Goal: Task Accomplishment & Management: Use online tool/utility

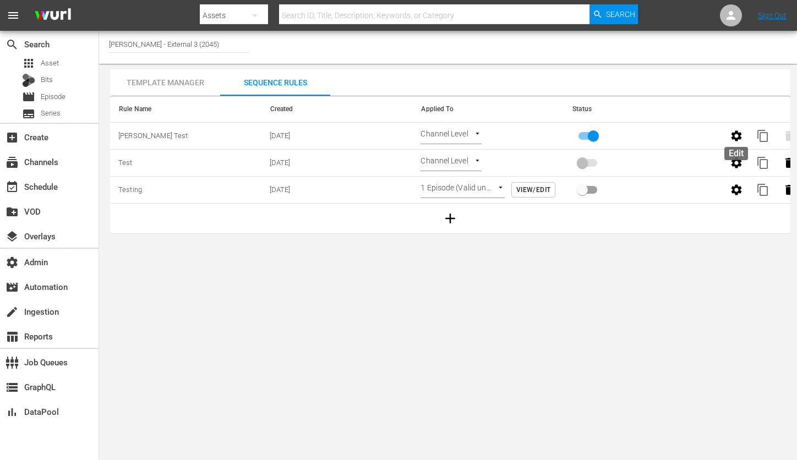
click at [736, 135] on icon "button" at bounding box center [736, 135] width 13 height 13
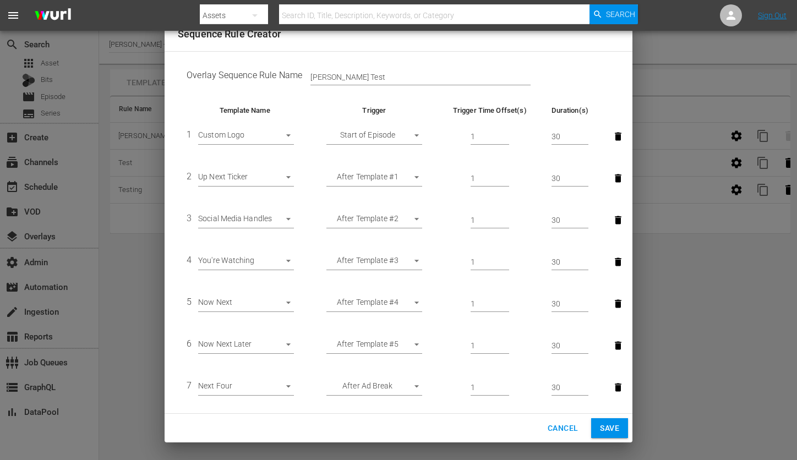
click at [385, 263] on body "menu Search By Assets Search ID, Title, Description, Keywords, or Category Sear…" at bounding box center [398, 230] width 797 height 460
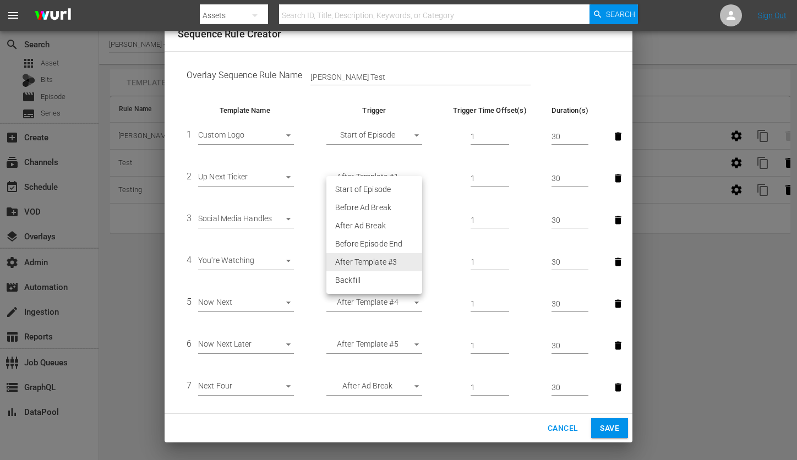
click at [385, 263] on li "After Template #3" at bounding box center [374, 262] width 96 height 18
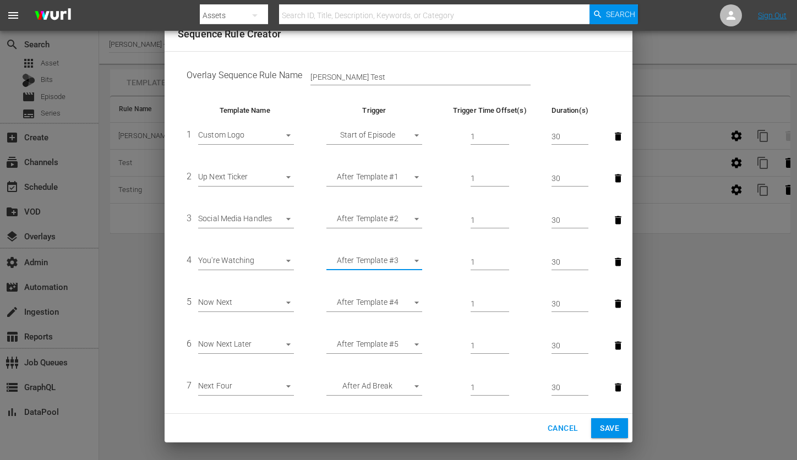
click at [555, 427] on span "Cancel" at bounding box center [562, 428] width 30 height 14
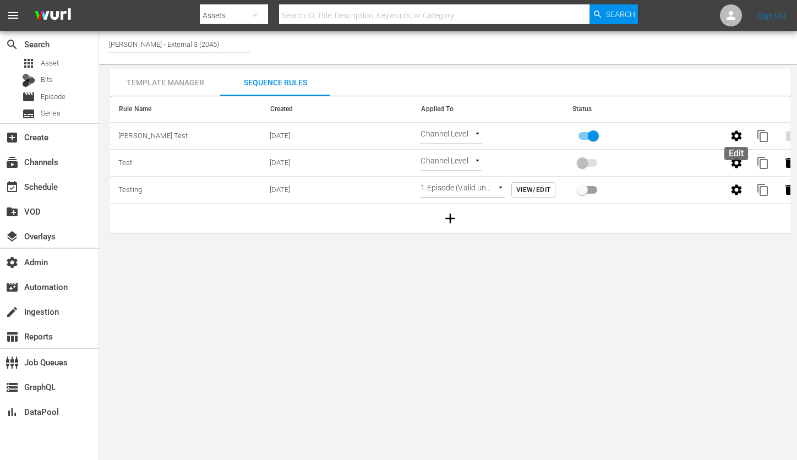
click at [732, 135] on icon "button" at bounding box center [736, 135] width 10 height 10
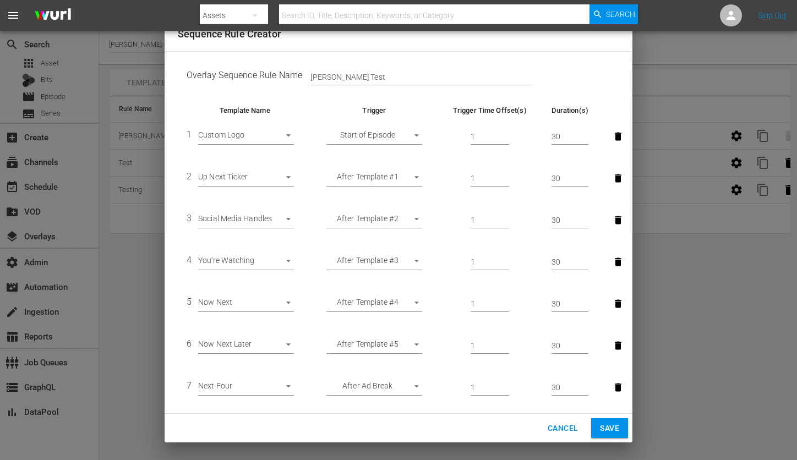
click at [562, 426] on span "Cancel" at bounding box center [562, 428] width 30 height 14
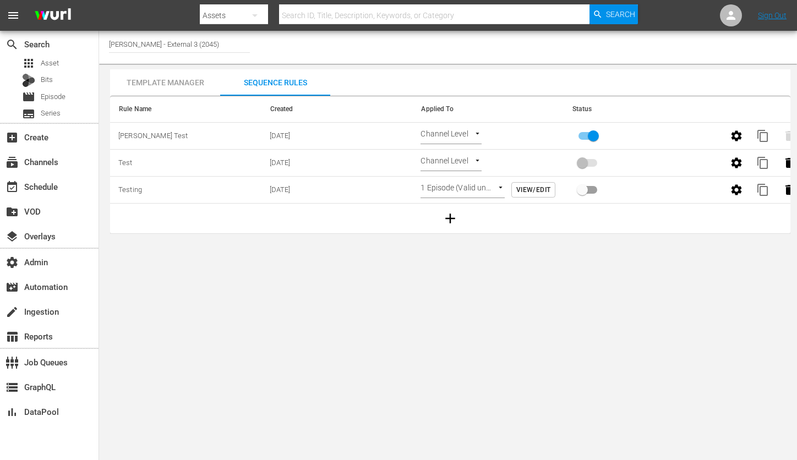
click at [183, 75] on div "Template Manager" at bounding box center [165, 82] width 110 height 26
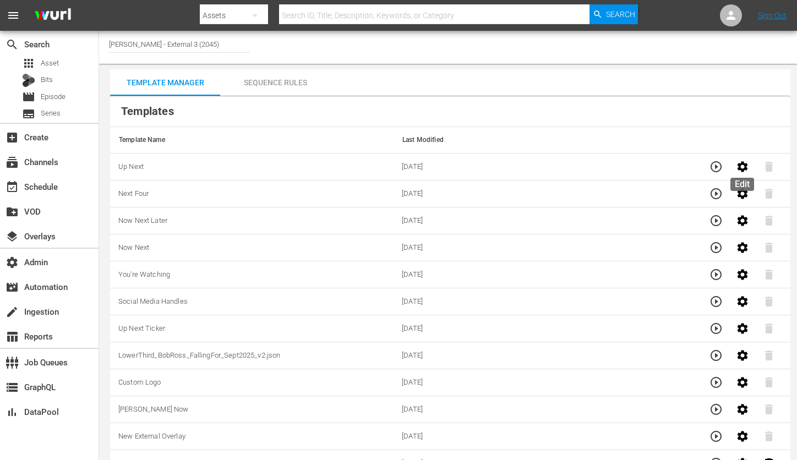
click at [741, 167] on icon "button" at bounding box center [742, 166] width 13 height 13
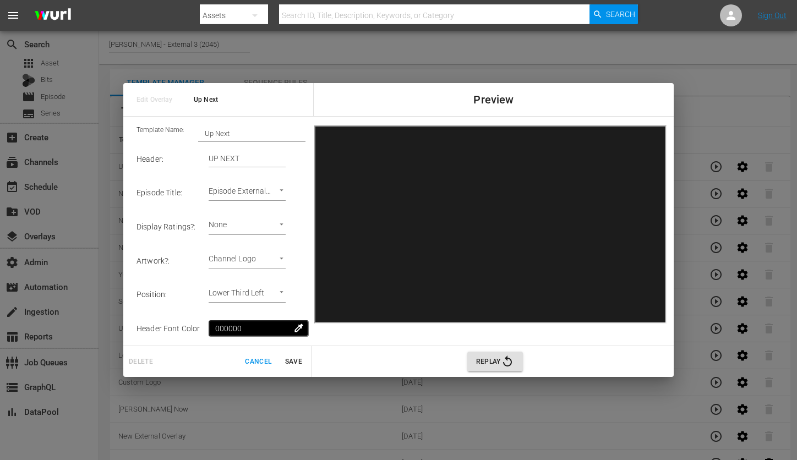
scroll to position [184, 0]
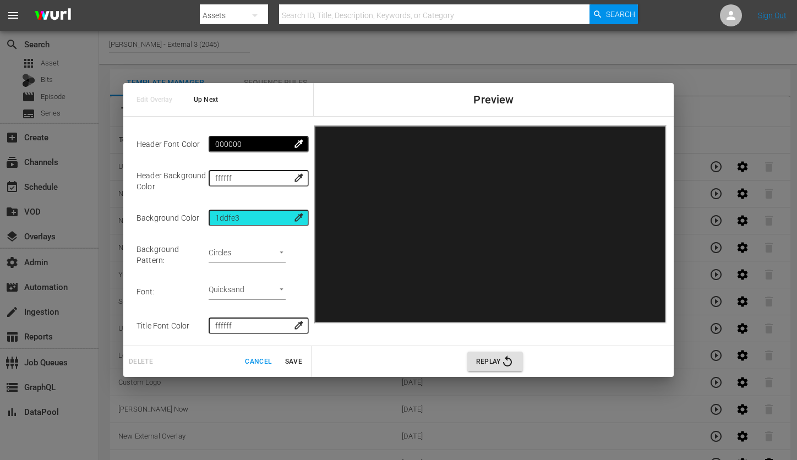
click at [253, 361] on span "Cancel" at bounding box center [258, 362] width 26 height 12
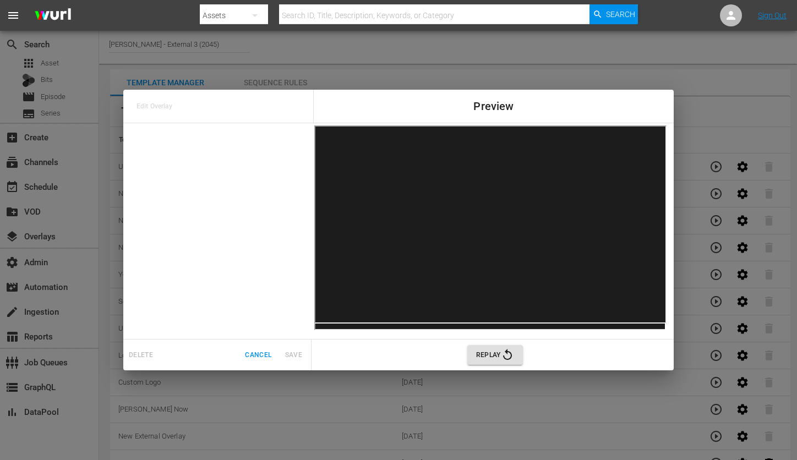
scroll to position [0, 0]
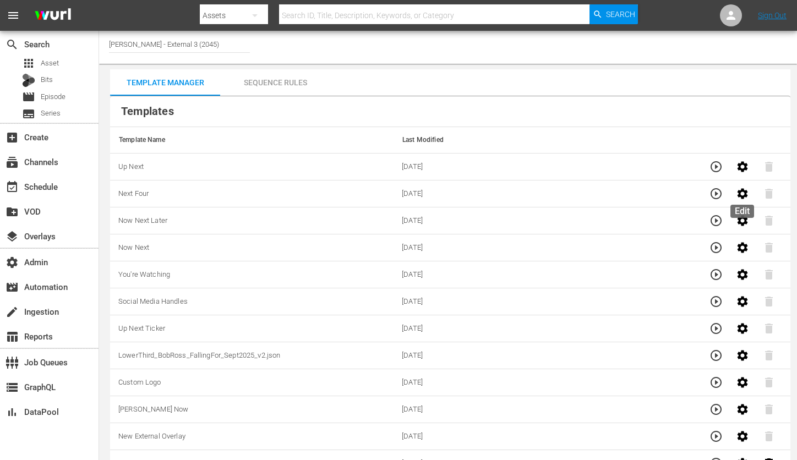
click at [738, 195] on icon "button" at bounding box center [742, 193] width 10 height 10
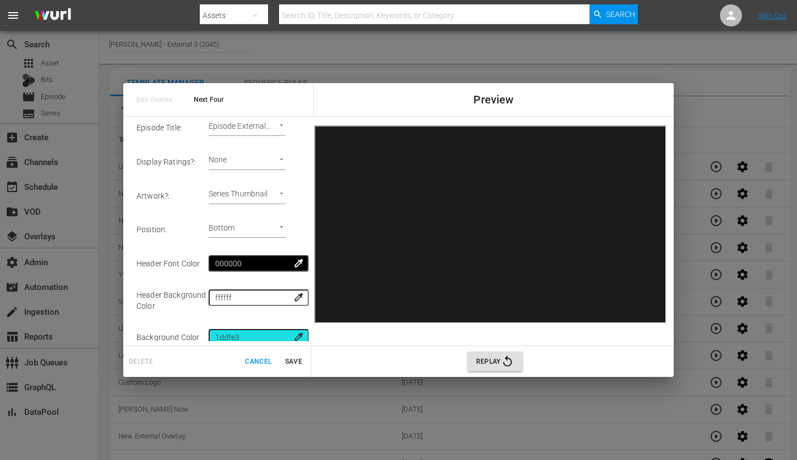
scroll to position [384, 0]
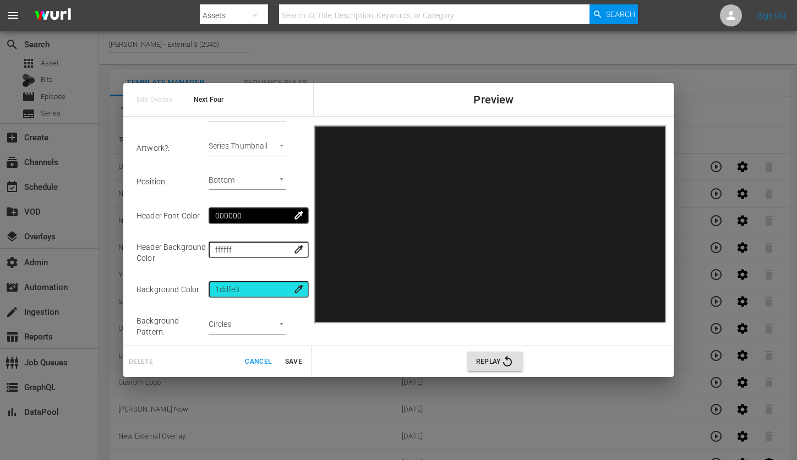
click at [253, 363] on span "Cancel" at bounding box center [258, 362] width 26 height 12
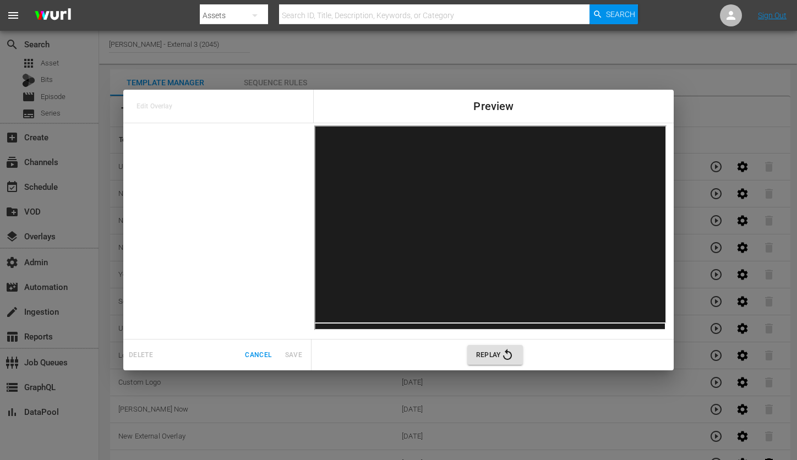
scroll to position [0, 0]
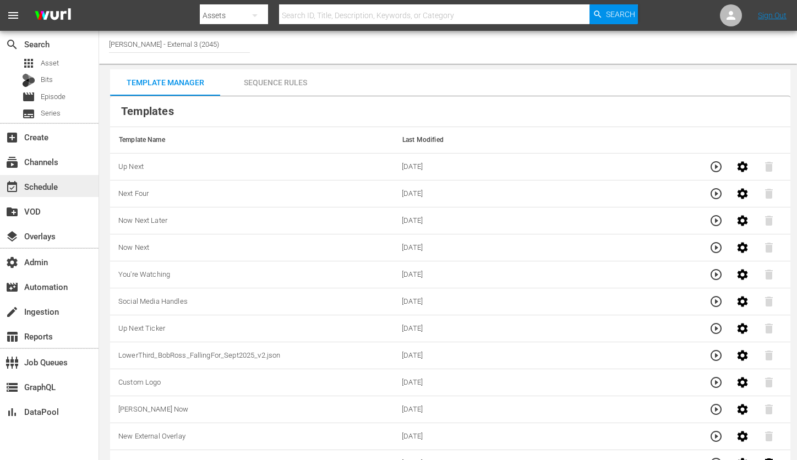
click at [57, 176] on div "event_available Schedule" at bounding box center [49, 186] width 98 height 22
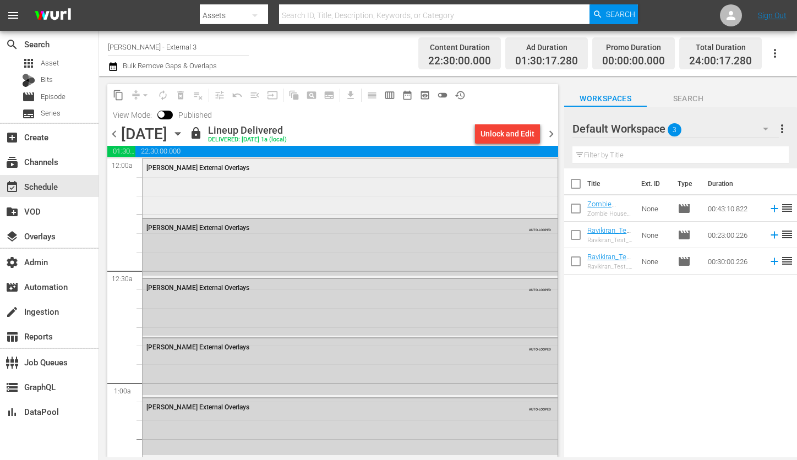
click at [363, 180] on div "[PERSON_NAME] External Overlays" at bounding box center [349, 187] width 415 height 57
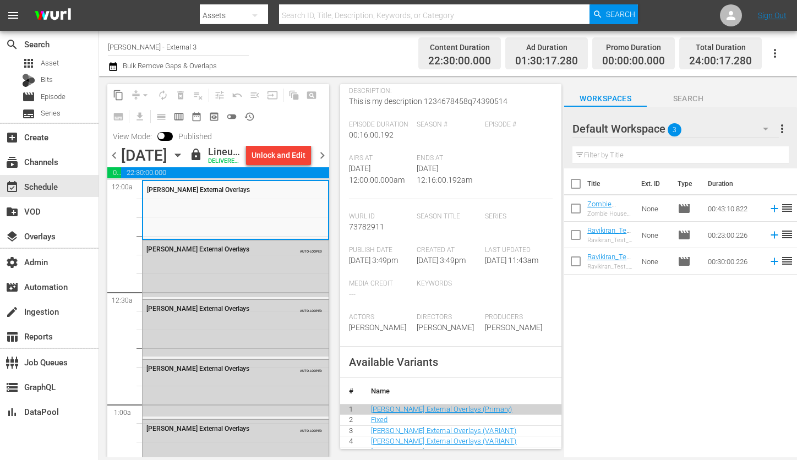
scroll to position [180, 0]
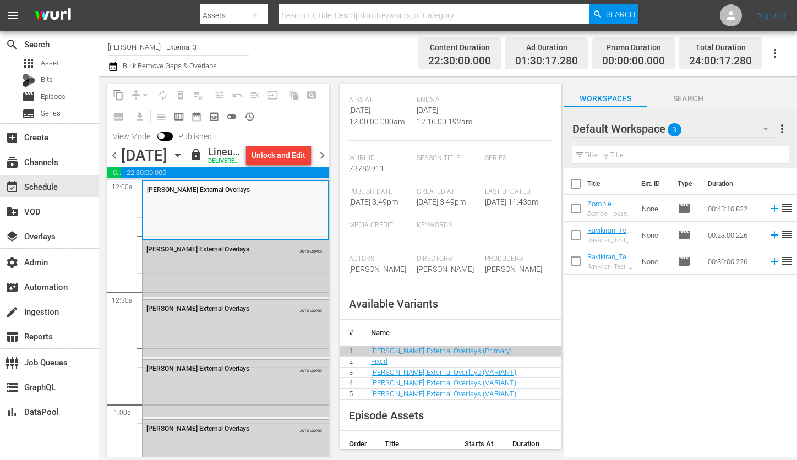
click at [194, 257] on div "[PERSON_NAME] External Overlays AUTO-LOOPED" at bounding box center [235, 248] width 186 height 17
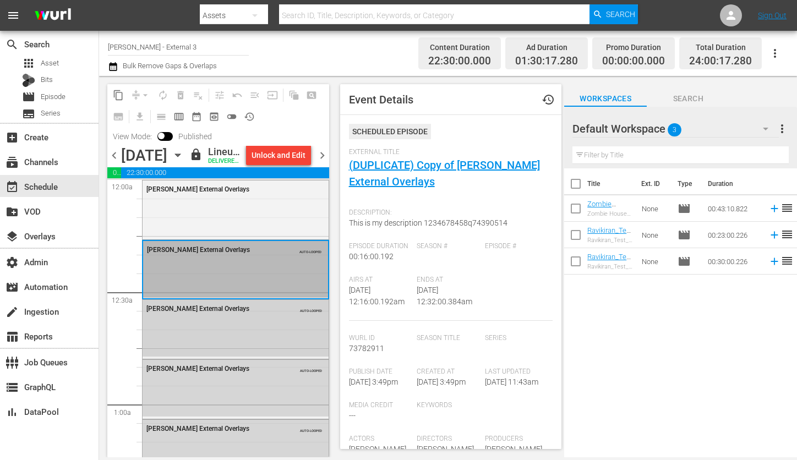
click at [168, 316] on div "[PERSON_NAME] External Overlays AUTO-LOOPED" at bounding box center [235, 308] width 186 height 17
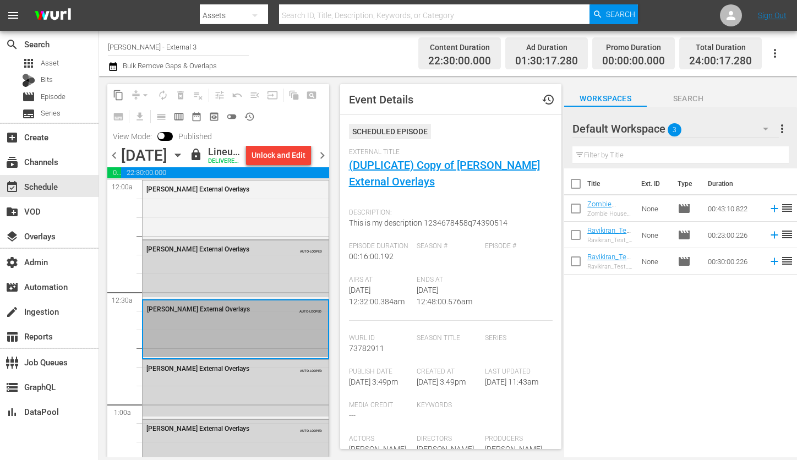
click at [204, 237] on div "[PERSON_NAME] External Overlays" at bounding box center [235, 208] width 186 height 57
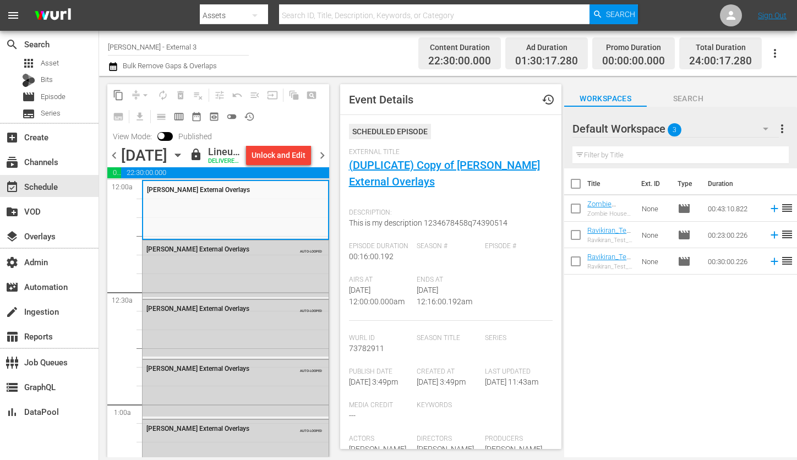
click at [277, 117] on div "content_copy compress arrow_drop_down autorenew_outlined delete_forever_outline…" at bounding box center [218, 105] width 222 height 43
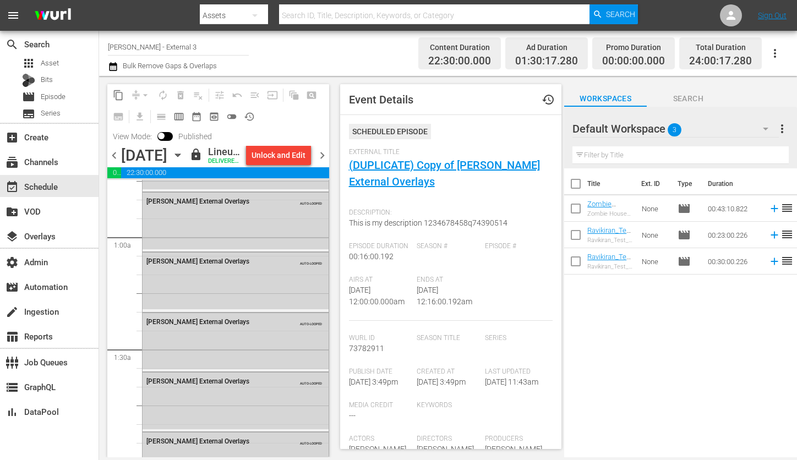
scroll to position [0, 0]
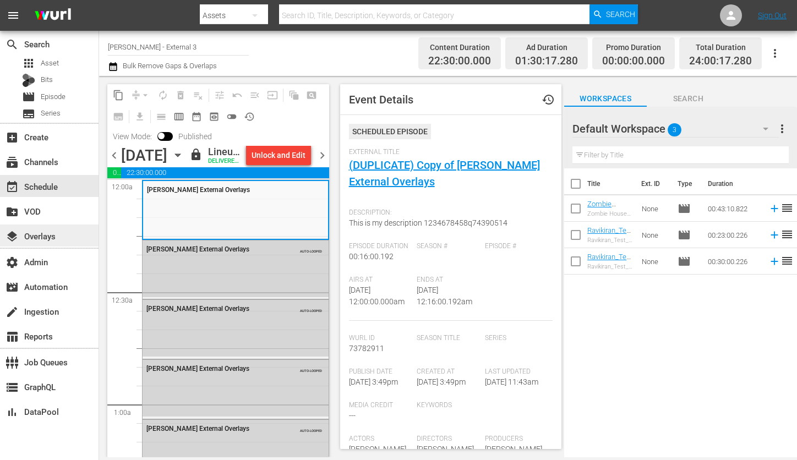
click at [34, 235] on div "layers Overlays" at bounding box center [31, 234] width 62 height 10
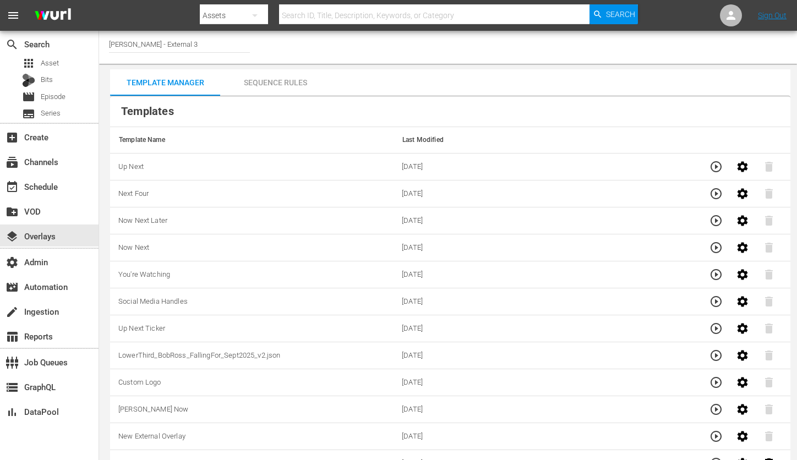
click at [266, 77] on div "Sequence Rules" at bounding box center [275, 82] width 110 height 26
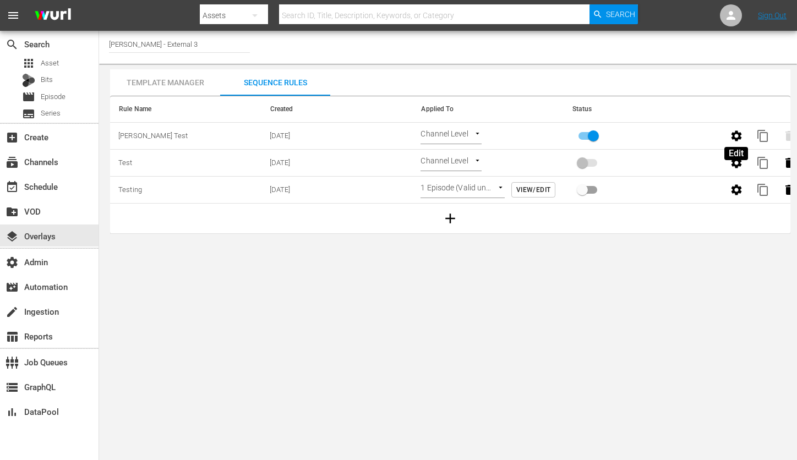
click at [735, 134] on icon "button" at bounding box center [736, 135] width 10 height 10
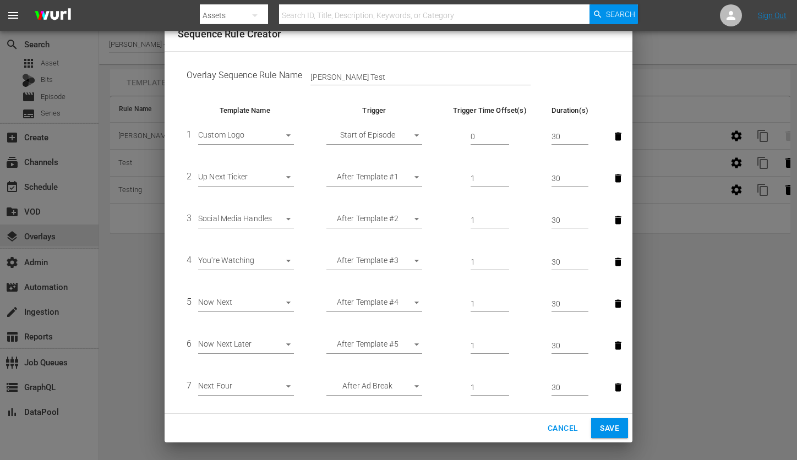
click at [504, 137] on input "0" at bounding box center [489, 137] width 39 height 17
type input "1"
click at [503, 133] on input "1" at bounding box center [489, 137] width 39 height 17
click at [559, 421] on span "Cancel" at bounding box center [562, 428] width 30 height 14
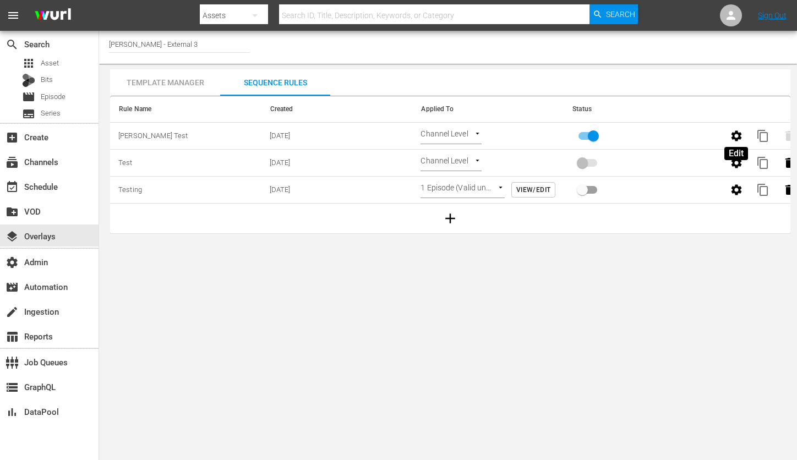
click at [736, 142] on button "button" at bounding box center [736, 136] width 26 height 26
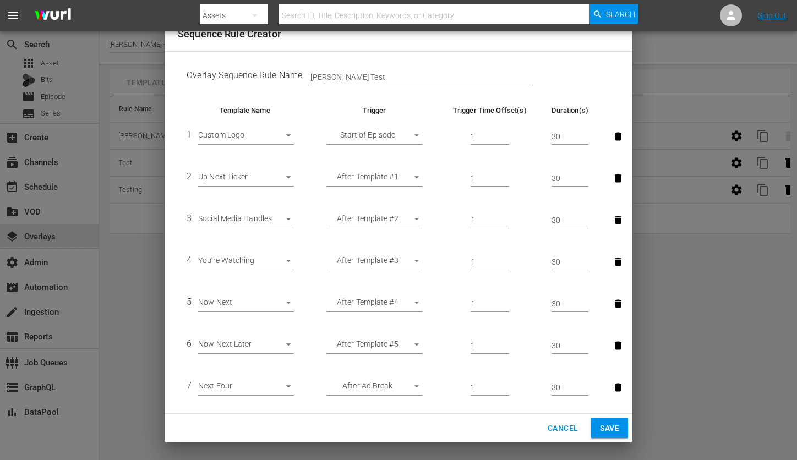
click at [557, 429] on span "Cancel" at bounding box center [562, 428] width 30 height 14
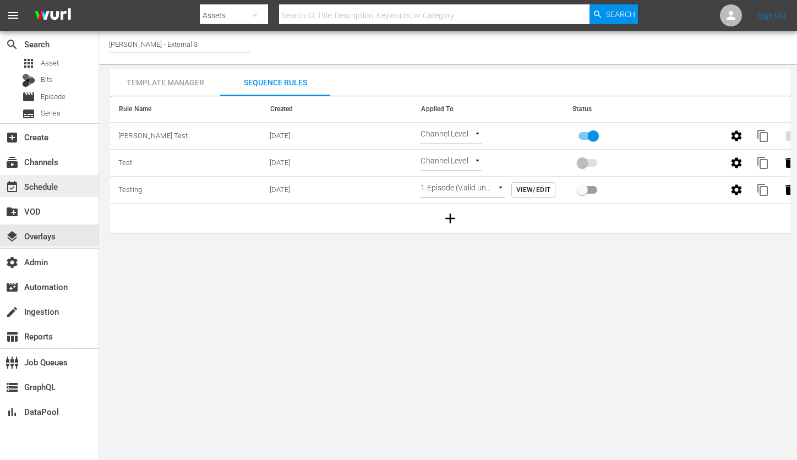
click at [51, 182] on div "event_available Schedule" at bounding box center [31, 185] width 62 height 10
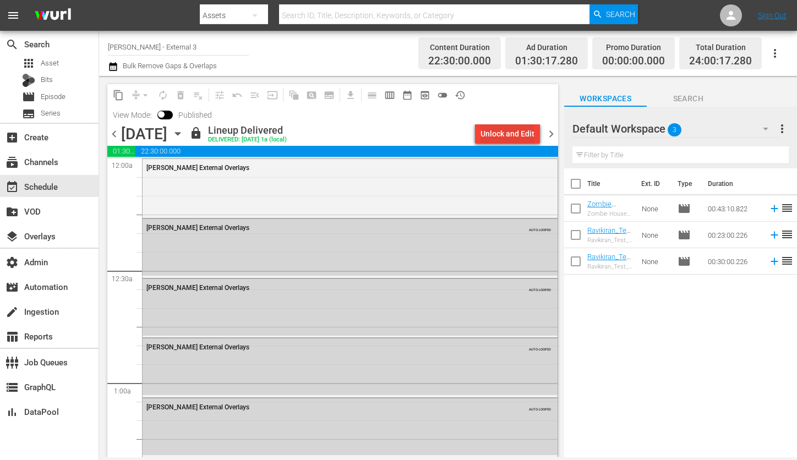
click at [515, 133] on div "Unlock and Edit" at bounding box center [507, 134] width 54 height 20
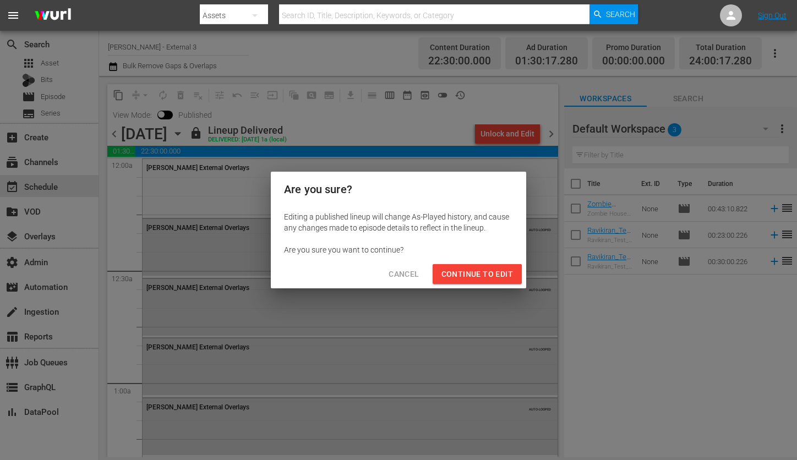
click at [486, 274] on span "Continue to Edit" at bounding box center [477, 274] width 72 height 14
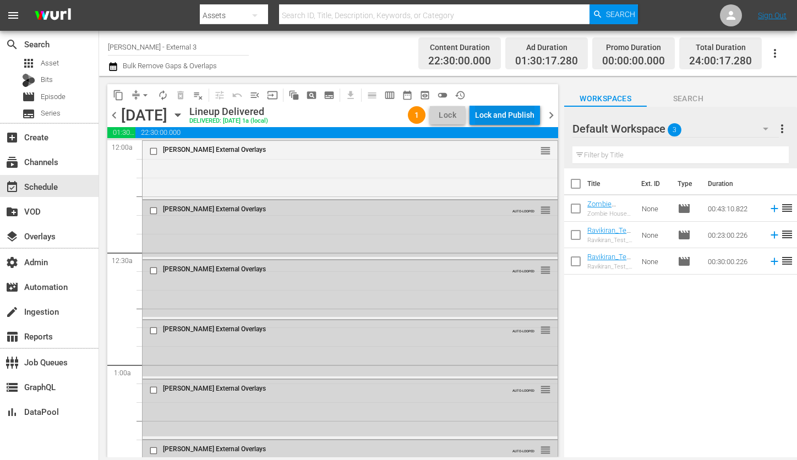
click at [507, 111] on div "Lock and Publish" at bounding box center [504, 115] width 59 height 20
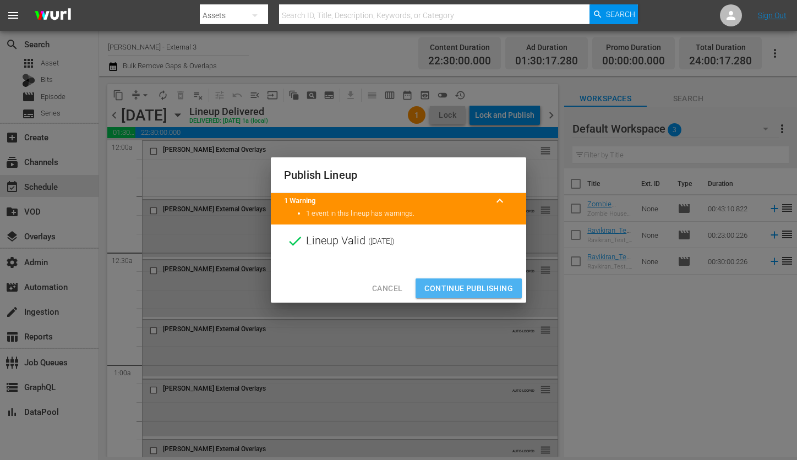
click at [481, 286] on span "Continue Publishing" at bounding box center [468, 289] width 89 height 14
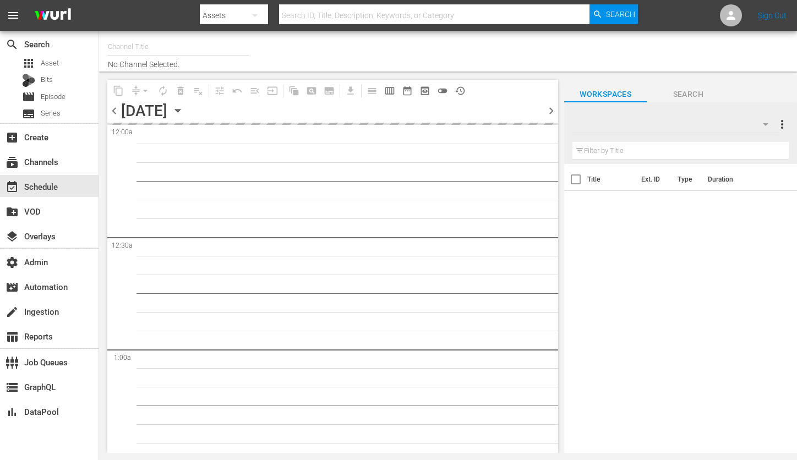
type input "[PERSON_NAME] - External 3 (2045)"
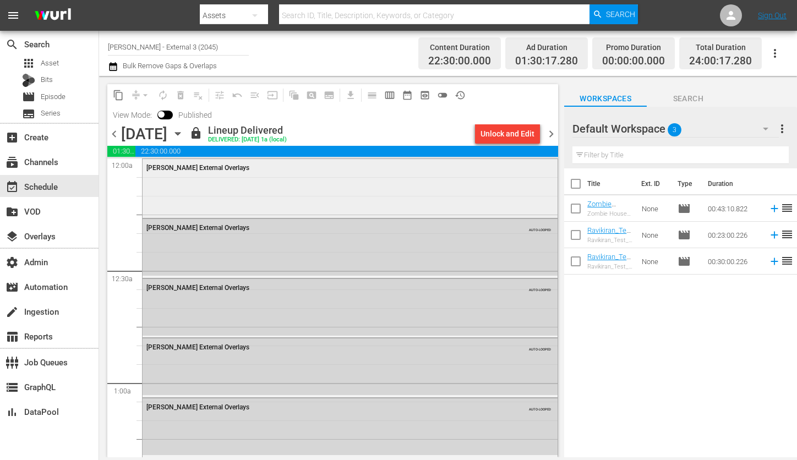
click at [331, 193] on div "[PERSON_NAME] External Overlays" at bounding box center [349, 187] width 415 height 57
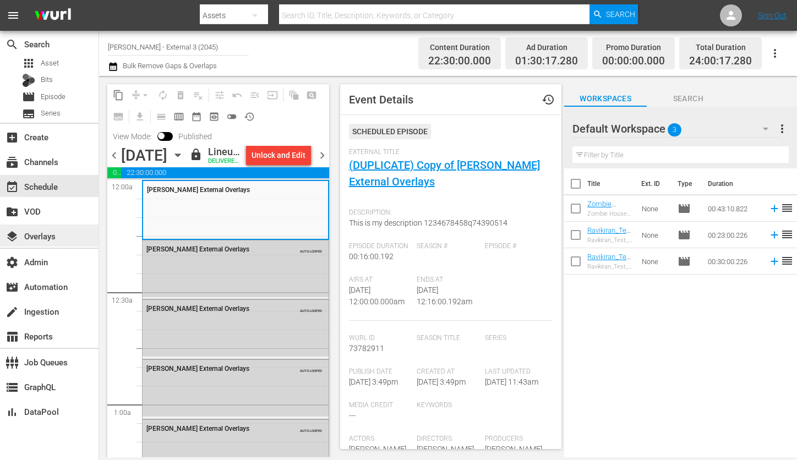
click at [42, 231] on div "layers Overlays" at bounding box center [31, 234] width 62 height 10
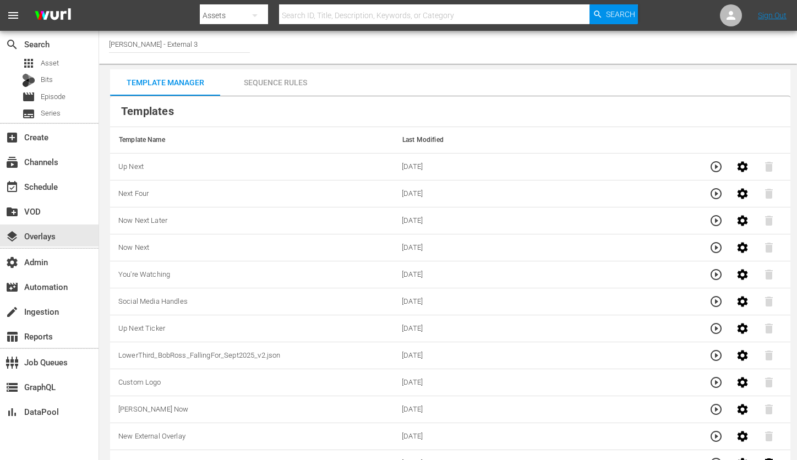
click at [290, 79] on div "Sequence Rules" at bounding box center [275, 82] width 110 height 26
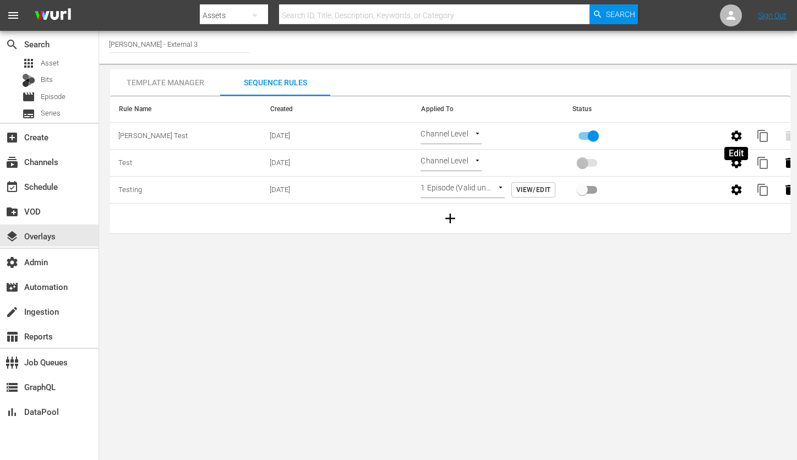
click at [728, 135] on button "button" at bounding box center [736, 136] width 26 height 26
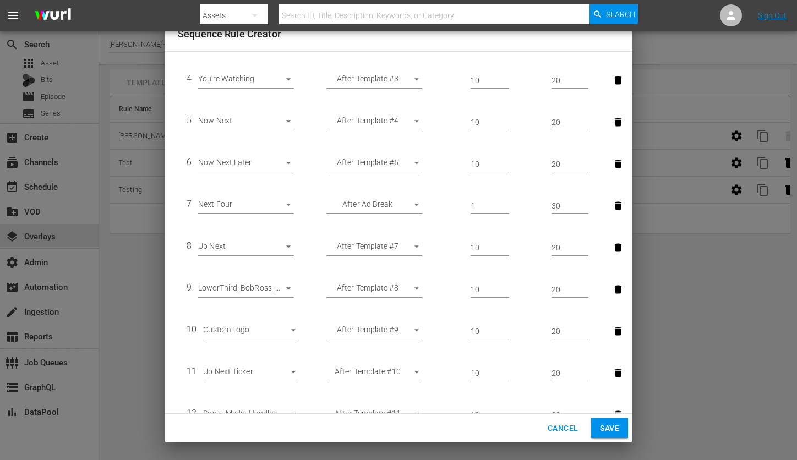
scroll to position [260, 0]
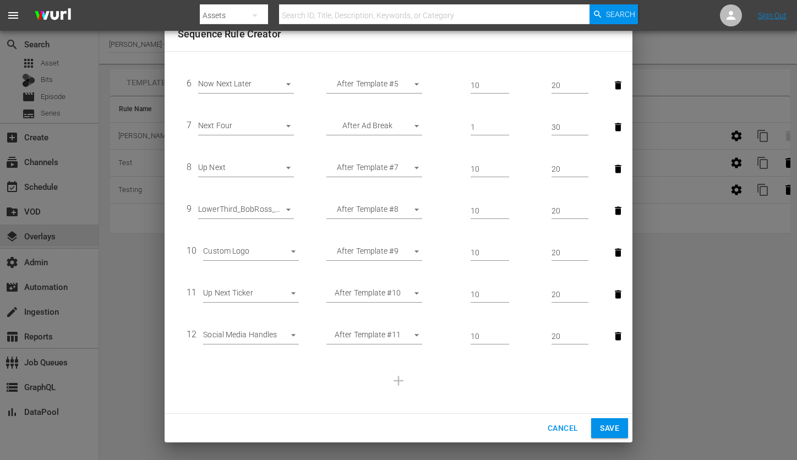
click at [559, 427] on span "Cancel" at bounding box center [562, 428] width 30 height 14
